Goal: Check status: Check status

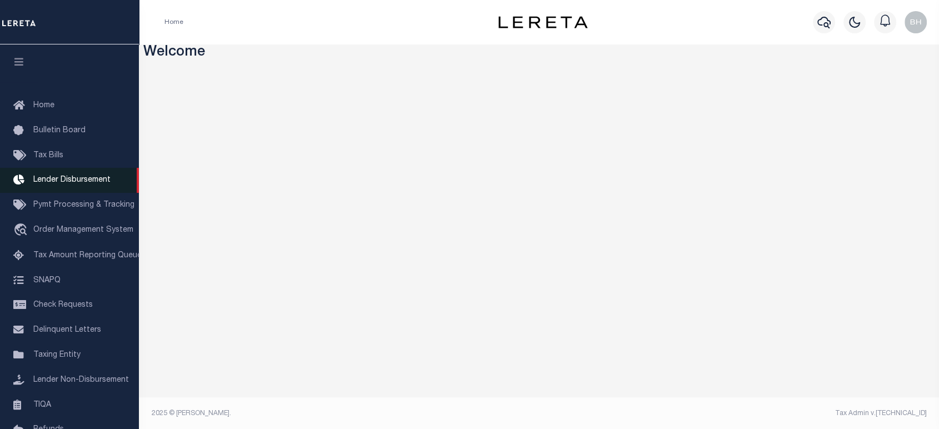
click at [79, 173] on link "Lender Disbursement" at bounding box center [69, 180] width 139 height 25
click at [76, 178] on span "Lender Disbursement" at bounding box center [71, 180] width 77 height 8
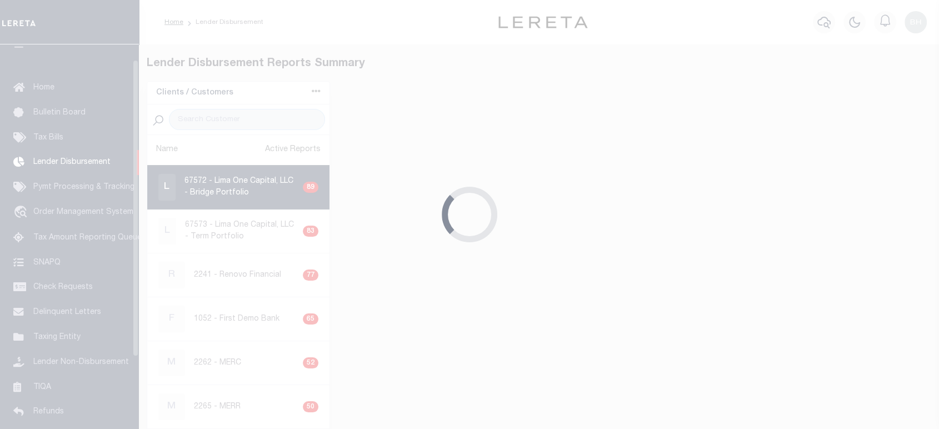
scroll to position [19, 0]
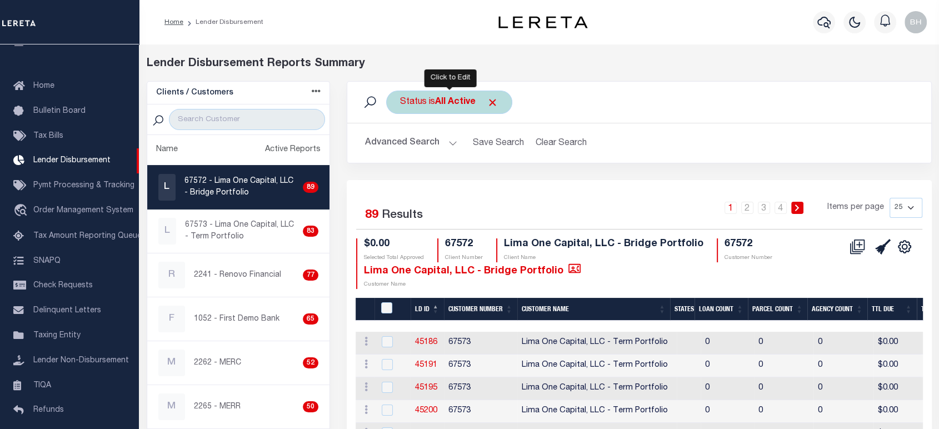
click at [427, 109] on div "Status is All Active" at bounding box center [449, 102] width 126 height 23
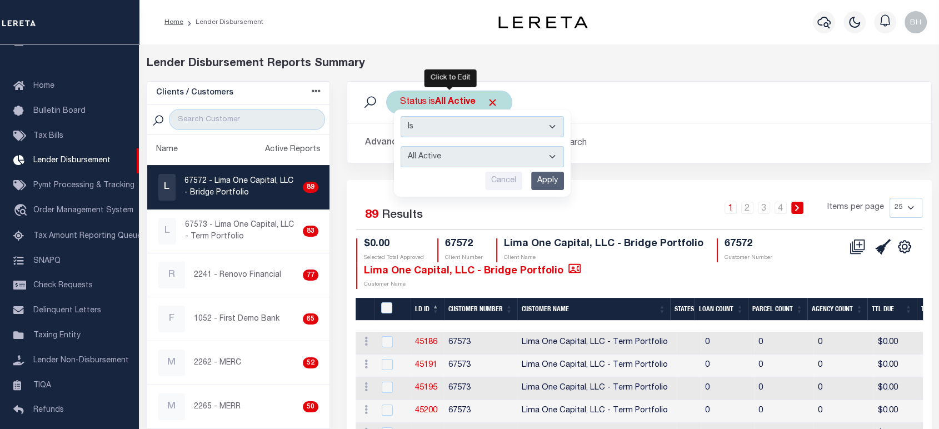
click at [430, 162] on select "All Active Approval In Progress Batching In Progress Complete Do Not Pay Escrow…" at bounding box center [481, 156] width 163 height 21
drag, startPoint x: 439, startPoint y: 159, endPoint x: 445, endPoint y: 156, distance: 6.7
click at [439, 159] on select "All Active Approval In Progress Batching In Progress Complete Do Not Pay Escrow…" at bounding box center [481, 156] width 163 height 21
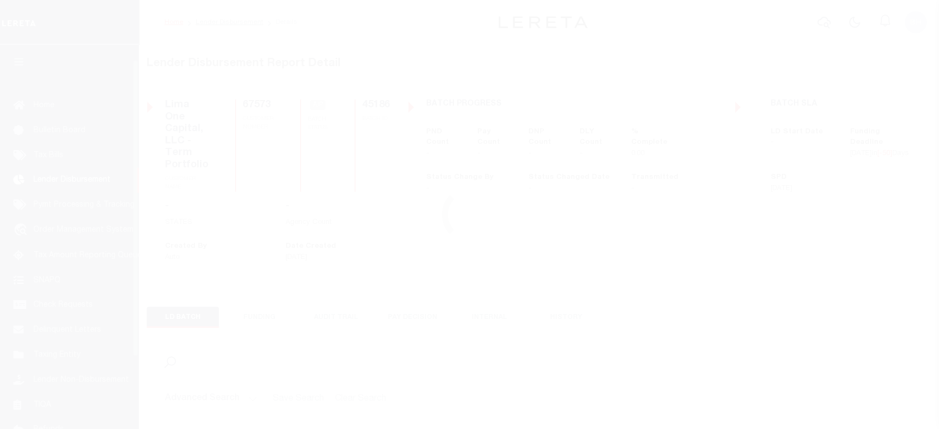
scroll to position [19, 0]
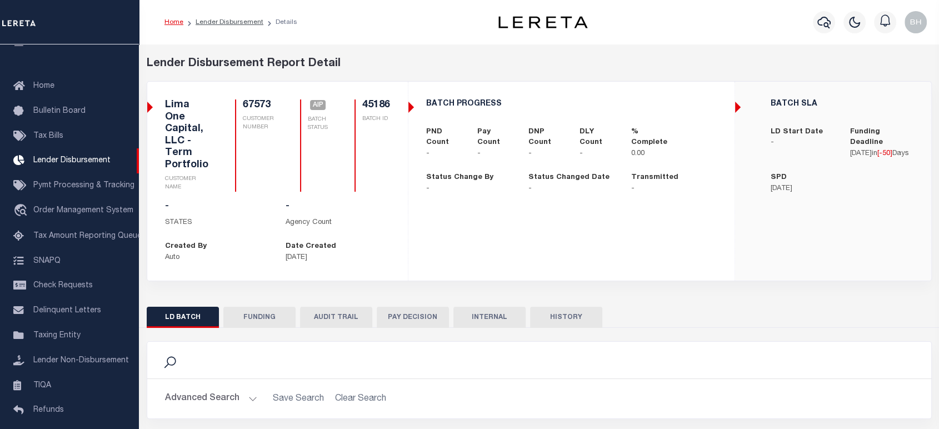
click at [265, 309] on button "FUNDING" at bounding box center [259, 317] width 72 height 21
type input "$0"
type input "07/23/2025"
select select "100"
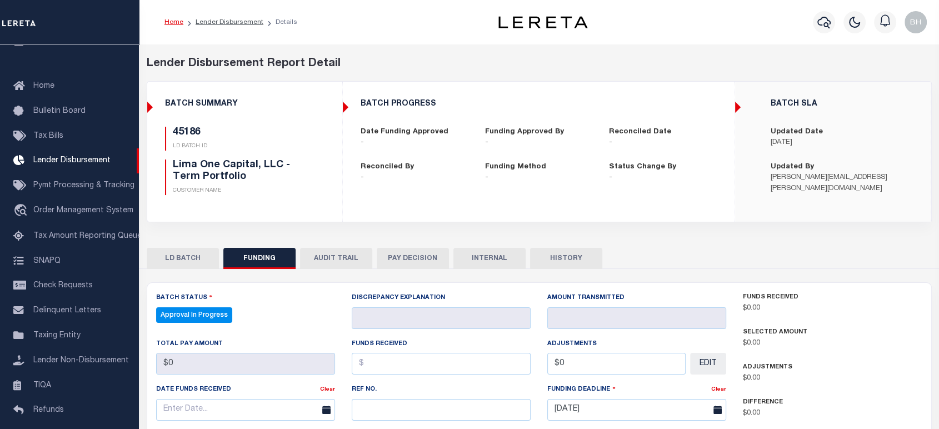
select select "100"
click at [173, 261] on button "LD BATCH" at bounding box center [183, 258] width 72 height 21
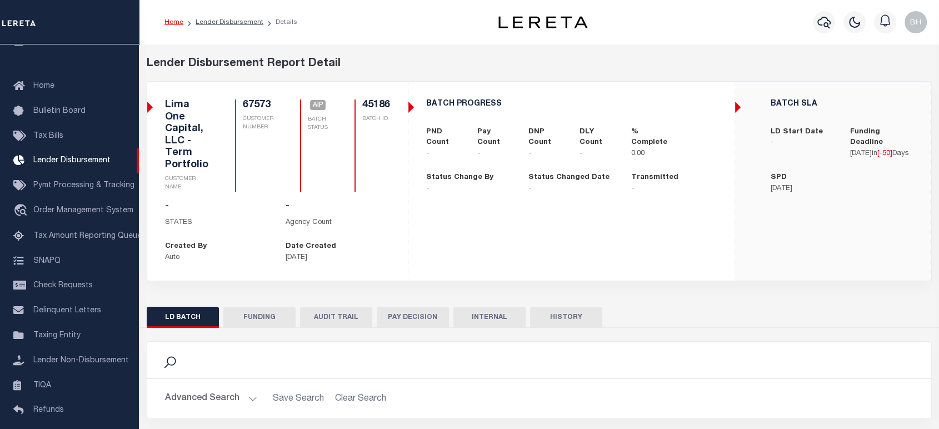
click at [265, 309] on button "FUNDING" at bounding box center [259, 317] width 72 height 21
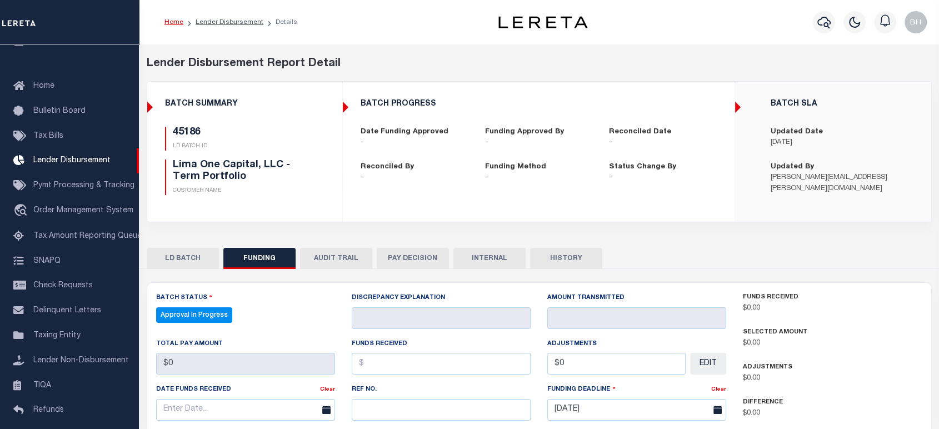
click at [178, 264] on button "LD BATCH" at bounding box center [183, 258] width 72 height 21
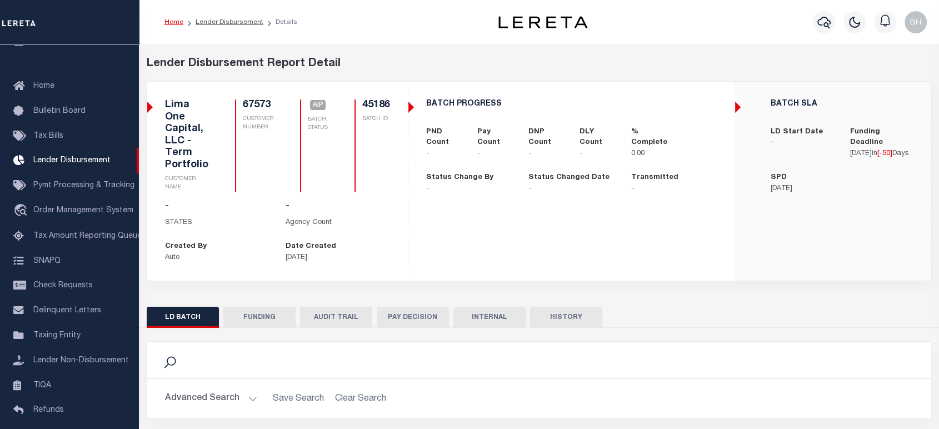
click at [256, 316] on button "FUNDING" at bounding box center [259, 317] width 72 height 21
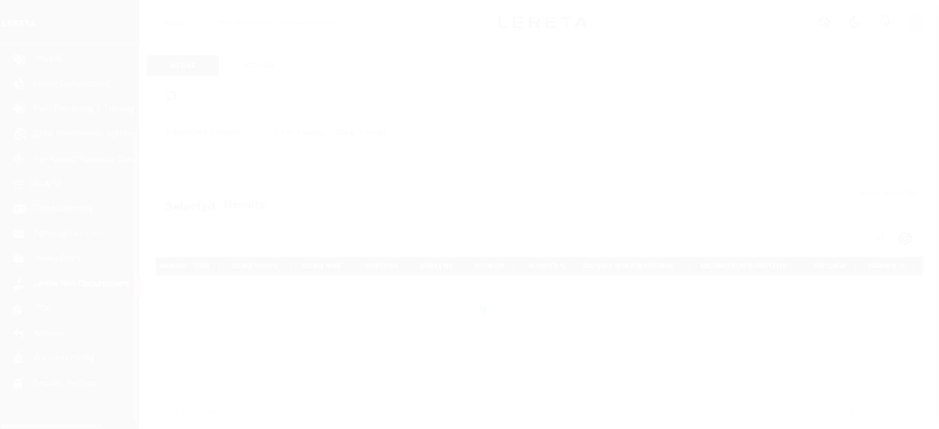
scroll to position [113, 0]
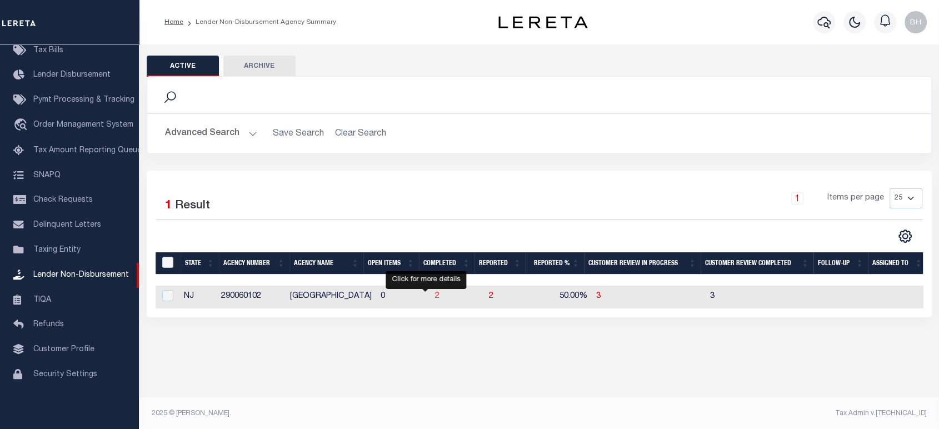
click at [435, 297] on span "2" at bounding box center [437, 296] width 4 height 8
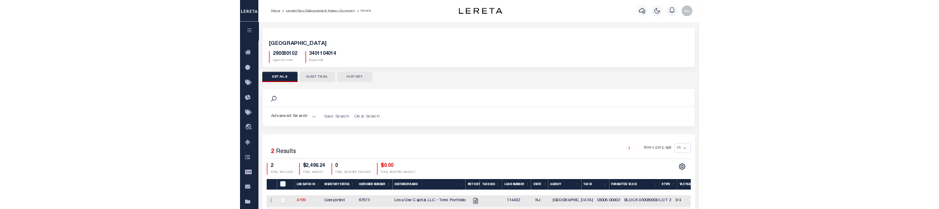
scroll to position [123, 0]
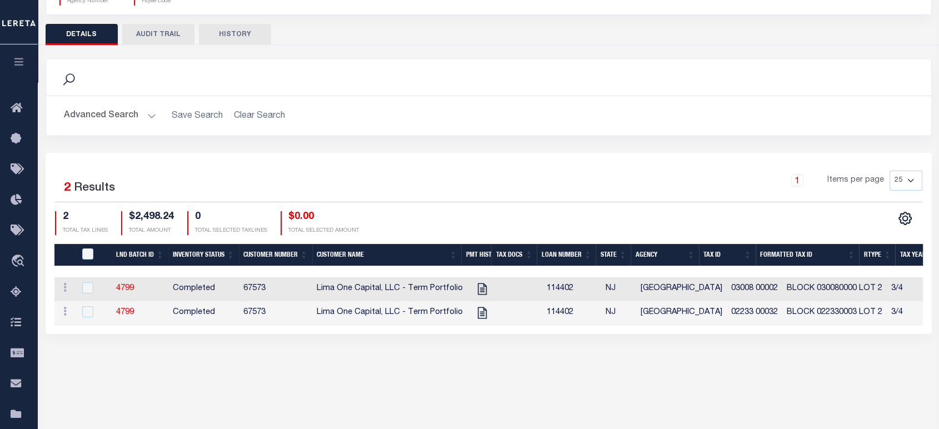
click at [241, 283] on td "67573" at bounding box center [275, 289] width 73 height 24
checkbox input "true"
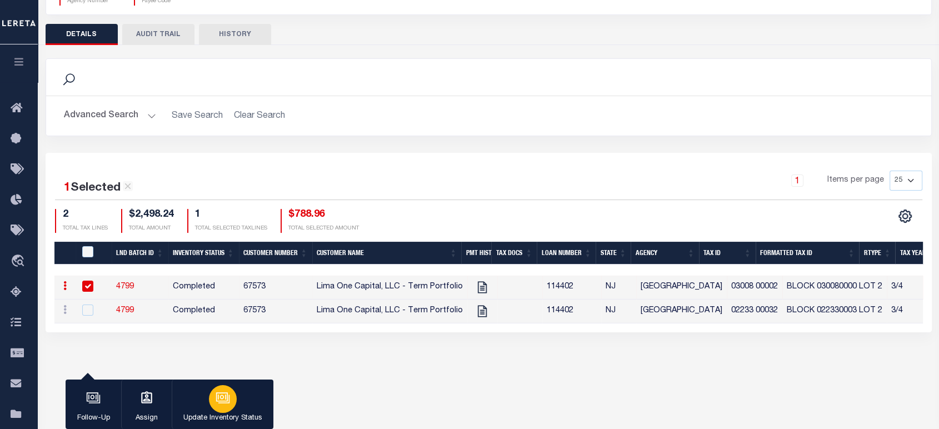
click at [231, 417] on p "Update Inventory Status" at bounding box center [222, 418] width 79 height 11
select select "Completed"
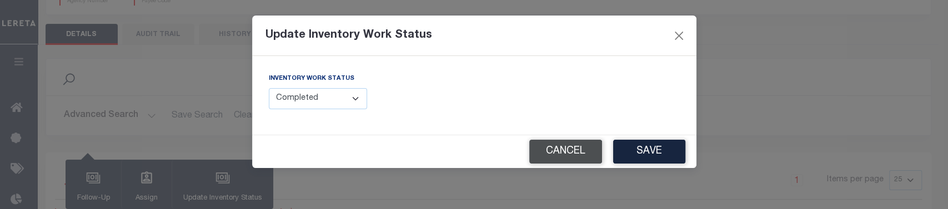
click at [578, 146] on button "Cancel" at bounding box center [565, 152] width 73 height 24
